Goal: Book appointment/travel/reservation

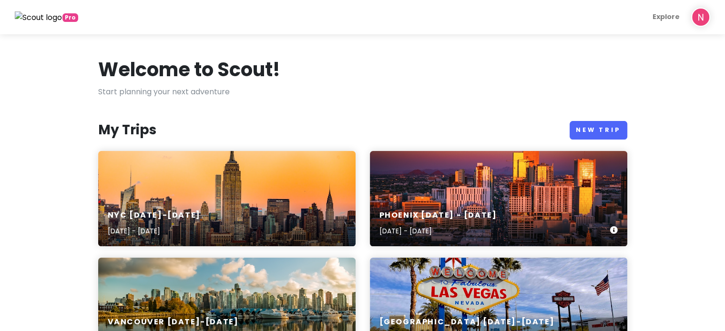
click at [452, 181] on div "Phoenix [DATE] - [DATE] [DATE] - [DATE]" at bounding box center [498, 198] width 257 height 95
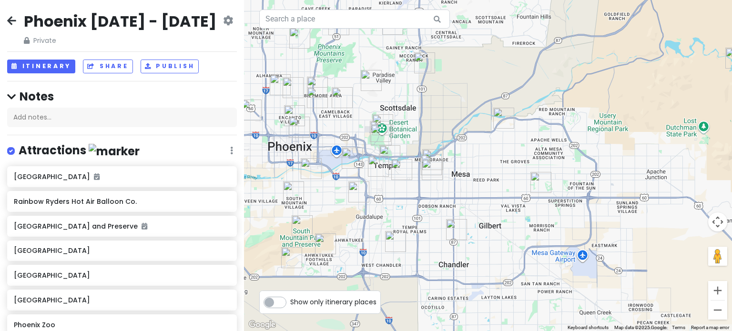
click at [501, 120] on img "2757 E Odessa St" at bounding box center [503, 118] width 21 height 21
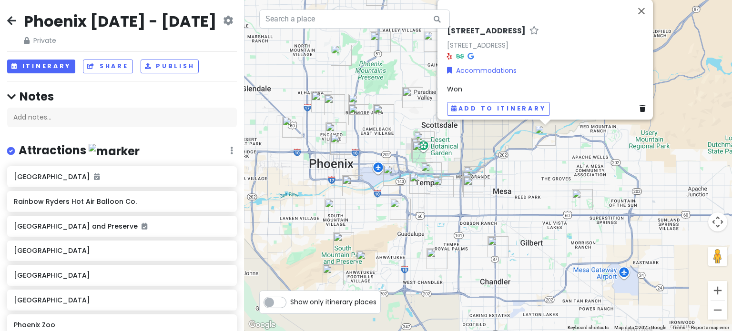
drag, startPoint x: 459, startPoint y: 217, endPoint x: 502, endPoint y: 182, distance: 55.5
click at [502, 182] on div "[STREET_ADDRESS] Accommodations Won Add to itinerary" at bounding box center [488, 165] width 488 height 331
click at [469, 179] on img "Saigon Jade" at bounding box center [473, 186] width 21 height 21
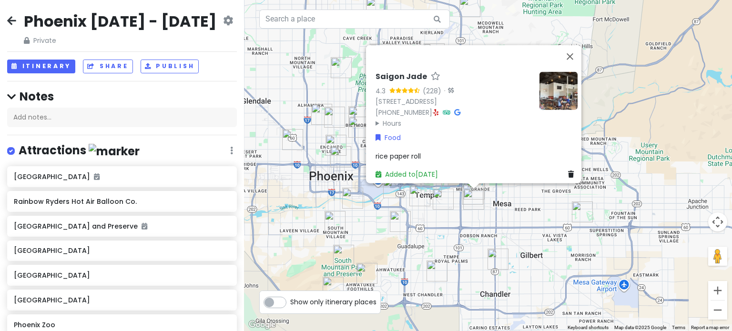
click at [499, 264] on img "ARENA 23 Chandler" at bounding box center [497, 259] width 21 height 21
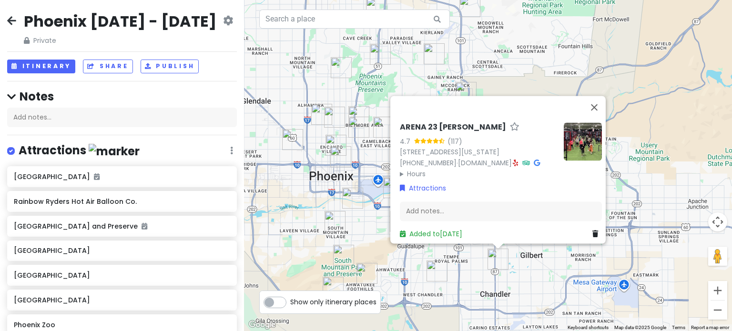
click at [435, 268] on img "Pickleball Kingdom" at bounding box center [436, 271] width 21 height 21
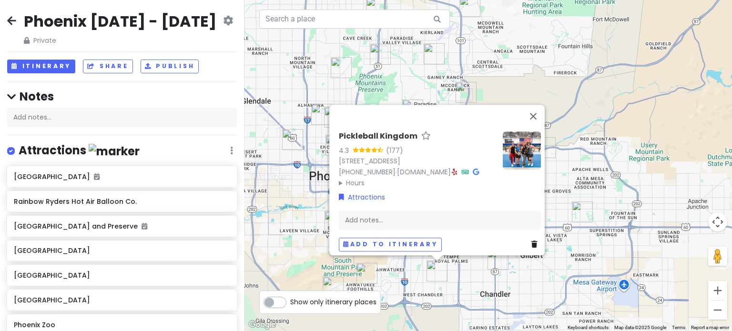
click at [471, 284] on div "Pickleball Kingdom 4.3 (177) [STREET_ADDRESS][PERSON_NAME] [PHONE_NUMBER] · [DO…" at bounding box center [488, 165] width 488 height 331
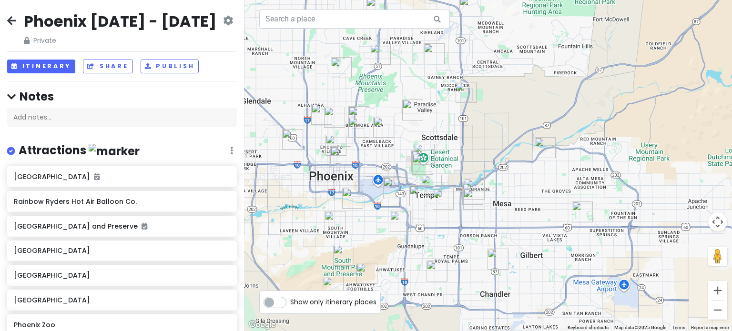
click at [446, 203] on img "JELATO 8∞" at bounding box center [443, 199] width 21 height 21
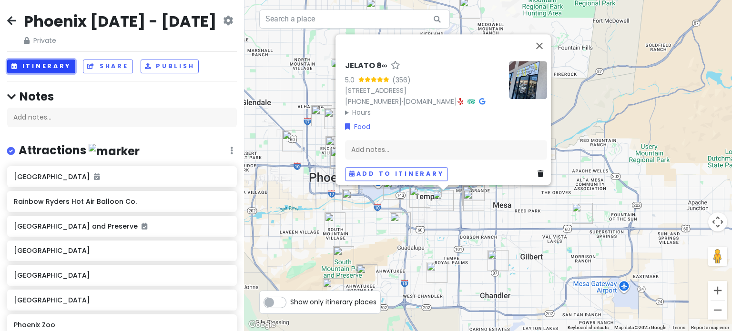
click at [48, 60] on button "Itinerary" at bounding box center [41, 67] width 68 height 14
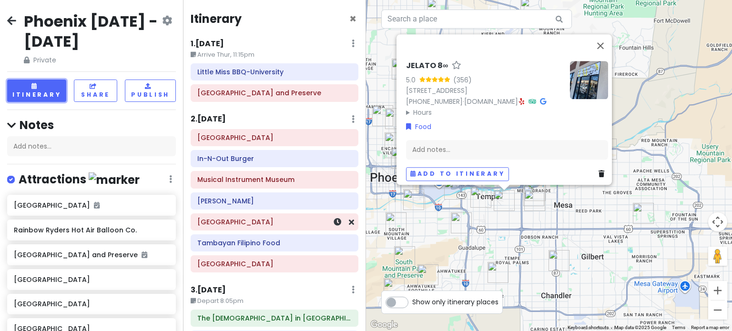
click at [253, 223] on h6 "[GEOGRAPHIC_DATA]" at bounding box center [274, 222] width 154 height 9
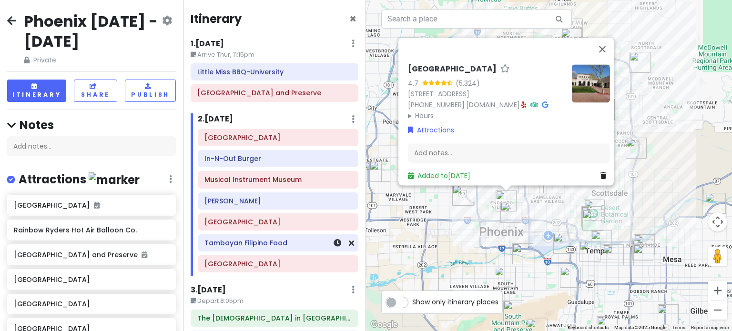
click at [255, 245] on h6 "Tambayan Filipino Food" at bounding box center [277, 243] width 147 height 9
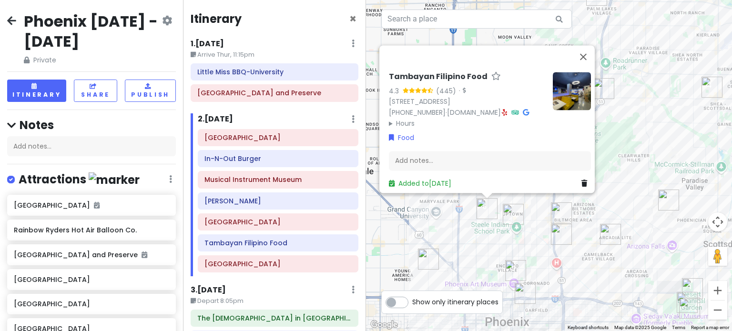
click at [527, 295] on img "Taco Boy's" at bounding box center [525, 293] width 21 height 21
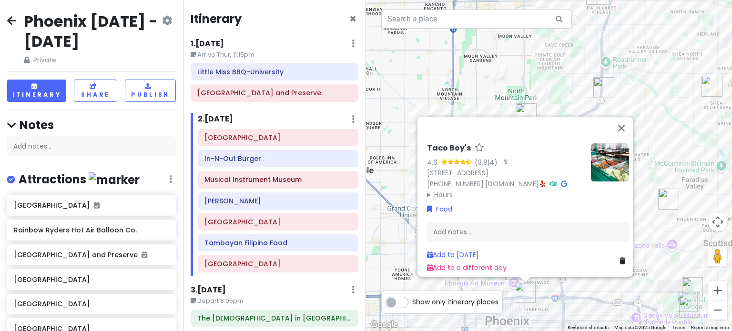
click at [564, 309] on div "Taco Boy's 4.6 (3,814) · [STREET_ADDRESS] [PHONE_NUMBER] · [DOMAIN_NAME] · Hour…" at bounding box center [549, 165] width 366 height 331
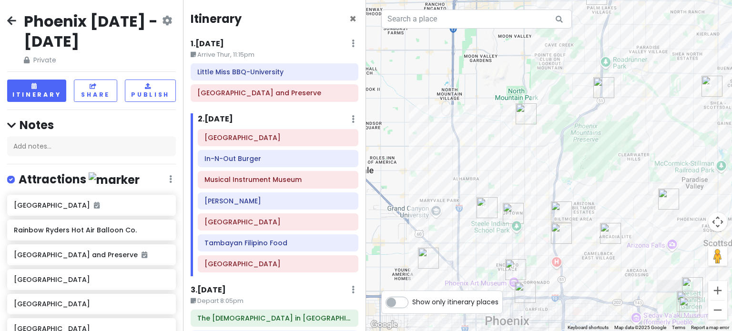
click at [516, 213] on img "JL Patisserie" at bounding box center [513, 213] width 21 height 21
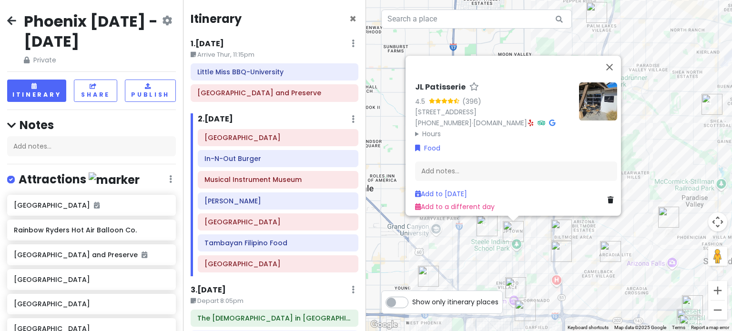
click at [560, 229] on img "In-N-Out Burger" at bounding box center [561, 230] width 21 height 21
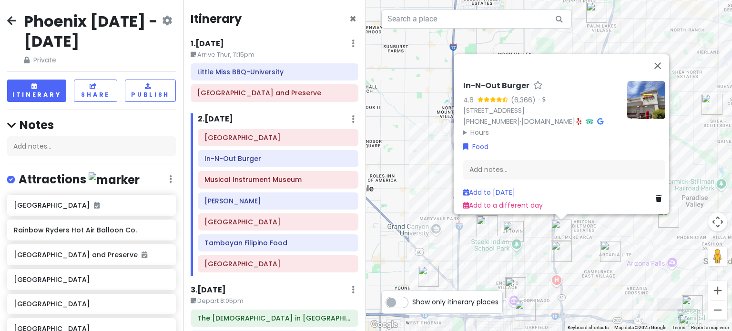
click at [558, 251] on img "Nogales Hot Dogs no.2" at bounding box center [561, 251] width 21 height 21
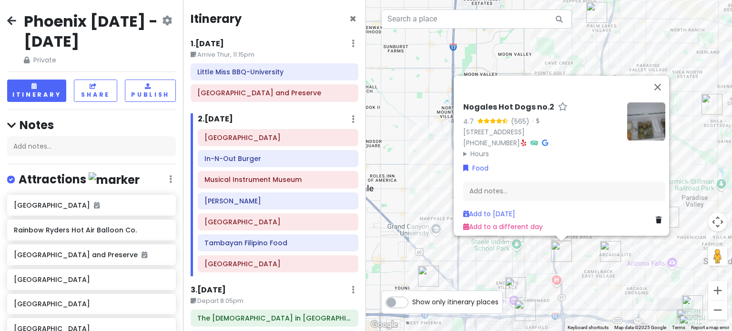
click at [593, 261] on div "Nogales Hot Dogs no.2 4.7 (565) · [STREET_ADDRESS] [PHONE_NUMBER] · Hours [DATE…" at bounding box center [549, 165] width 366 height 331
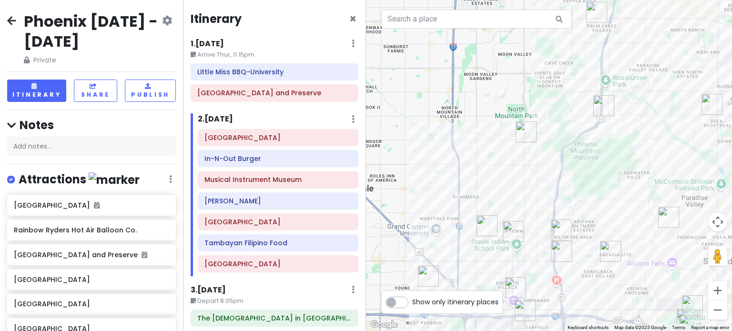
click at [558, 228] on img "In-N-Out Burger" at bounding box center [561, 230] width 21 height 21
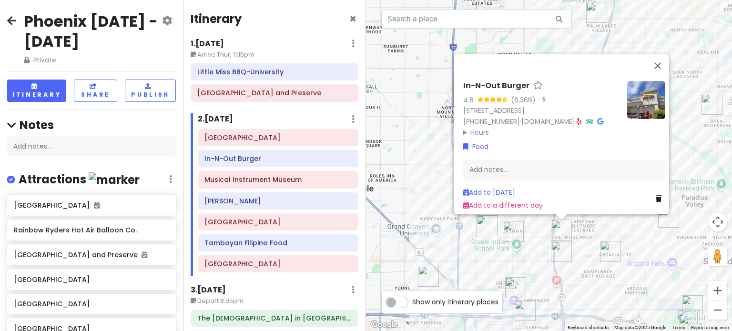
click at [600, 243] on img "Trevor's Liquor" at bounding box center [610, 251] width 21 height 21
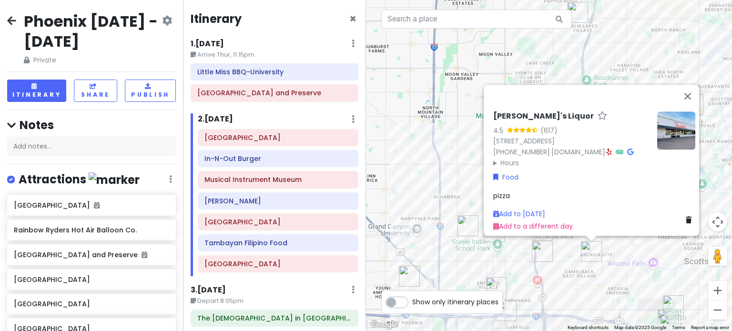
click at [538, 255] on img "Nogales Hot Dogs no.2" at bounding box center [542, 251] width 21 height 21
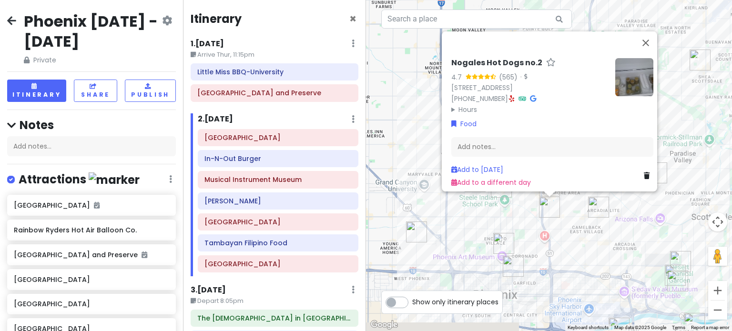
drag, startPoint x: 533, startPoint y: 277, endPoint x: 541, endPoint y: 224, distance: 53.0
click at [541, 224] on div "Nogales Hot Dogs no.2 4.7 (565) · [STREET_ADDRESS] [PHONE_NUMBER] · Hours [DATE…" at bounding box center [549, 165] width 366 height 331
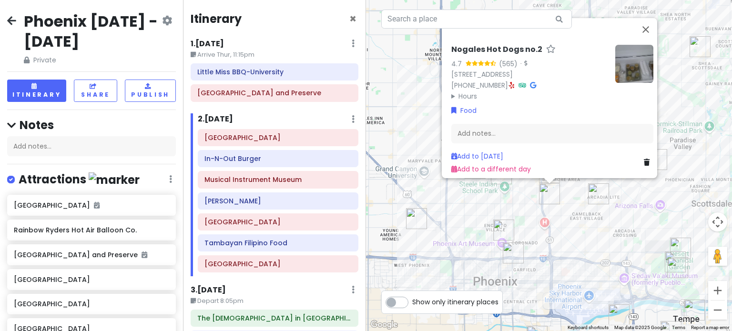
click at [506, 261] on img "Taco Boy's" at bounding box center [513, 253] width 21 height 21
click at [509, 257] on img "Taco Boy's" at bounding box center [513, 253] width 21 height 21
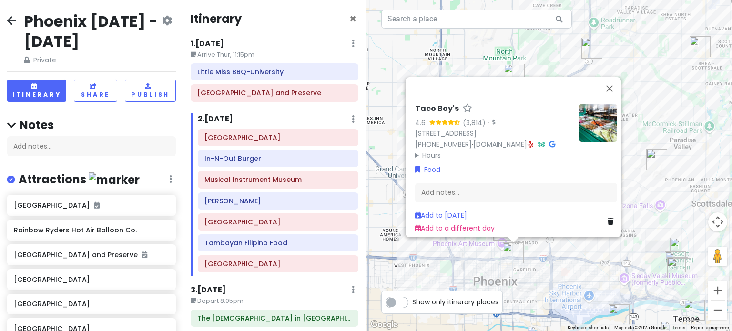
click at [591, 114] on img at bounding box center [598, 123] width 38 height 38
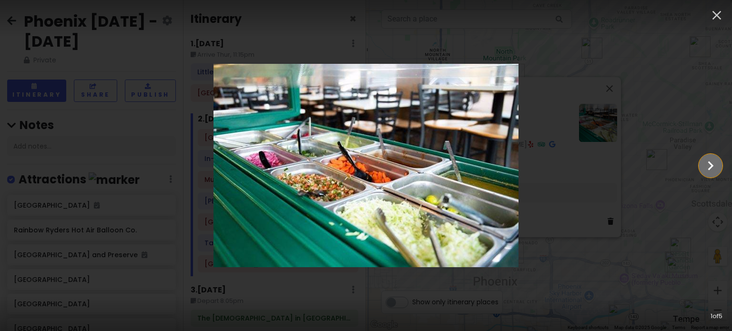
click at [702, 159] on icon "Show slide 2 of 5" at bounding box center [710, 165] width 18 height 23
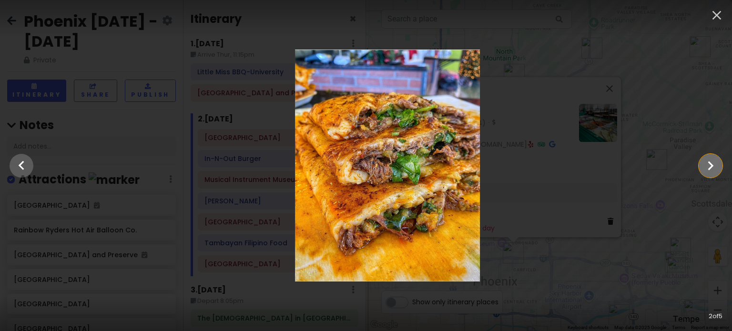
click at [702, 159] on icon "Show slide 3 of 5" at bounding box center [710, 165] width 18 height 23
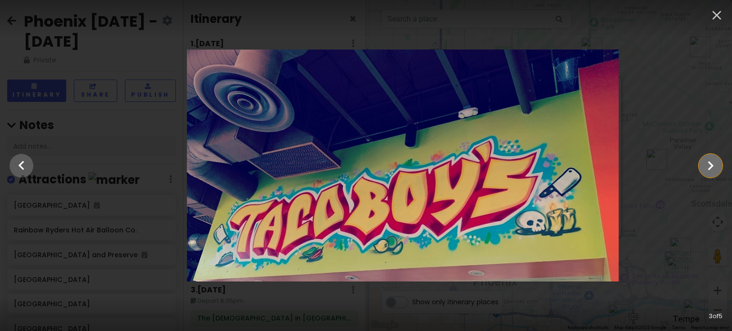
click at [702, 159] on icon "Show slide 4 of 5" at bounding box center [710, 165] width 18 height 23
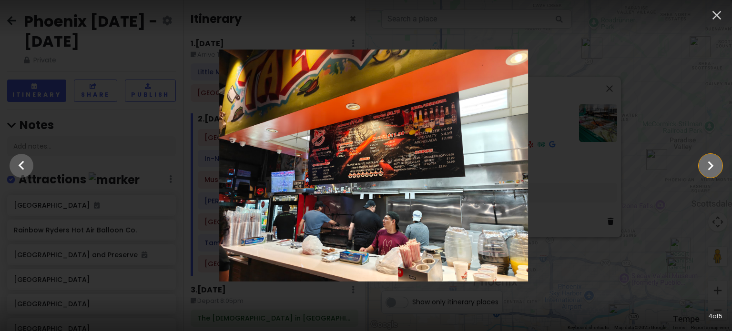
click at [702, 159] on icon "Show slide 5 of 5" at bounding box center [710, 165] width 18 height 23
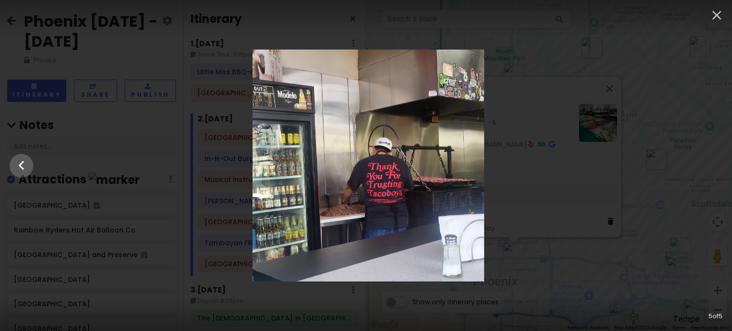
click at [633, 240] on div at bounding box center [368, 166] width 732 height 232
